Goal: Task Accomplishment & Management: Manage account settings

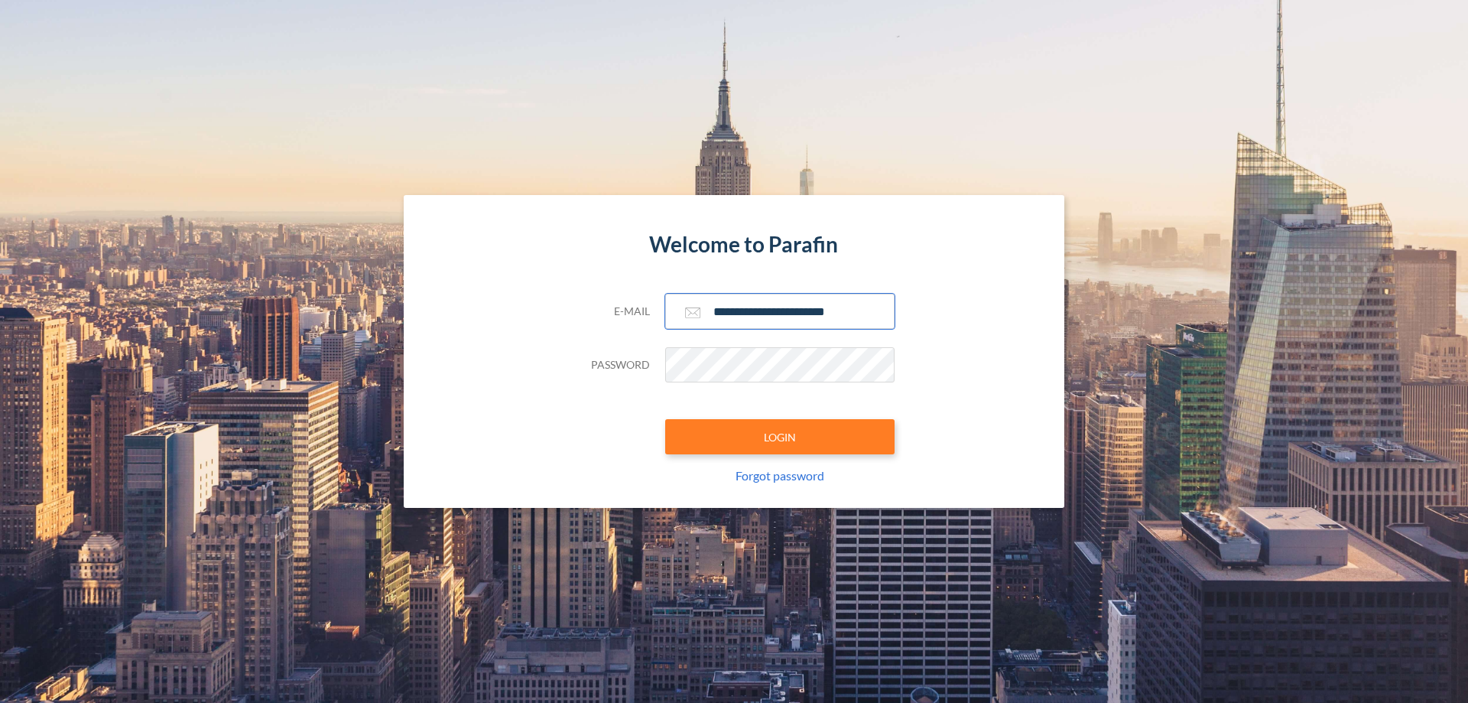
type input "**********"
click at [780, 437] on button "LOGIN" at bounding box center [779, 436] width 229 height 35
